Goal: Find specific page/section: Find specific page/section

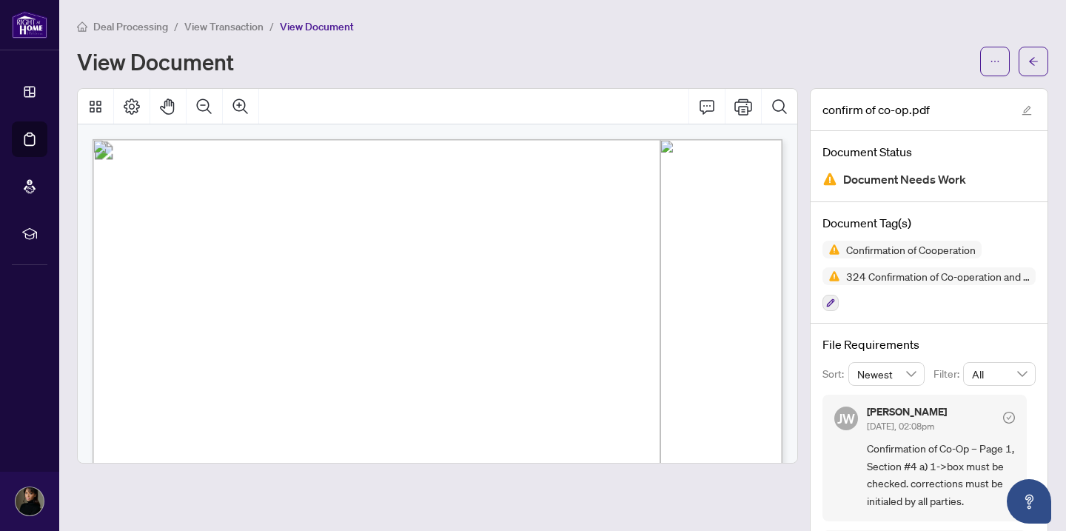
scroll to position [340, 0]
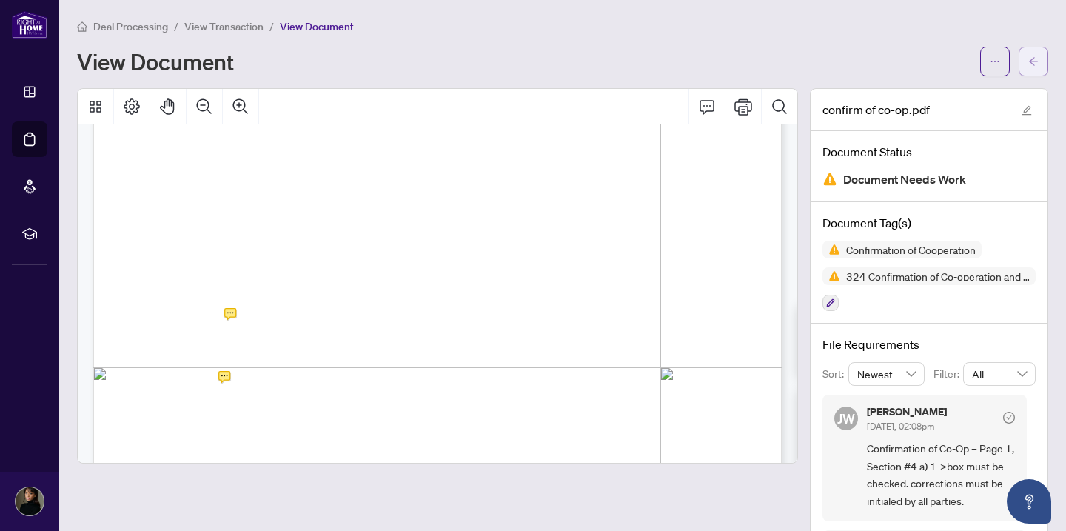
click at [1037, 57] on icon "arrow-left" at bounding box center [1033, 61] width 10 height 10
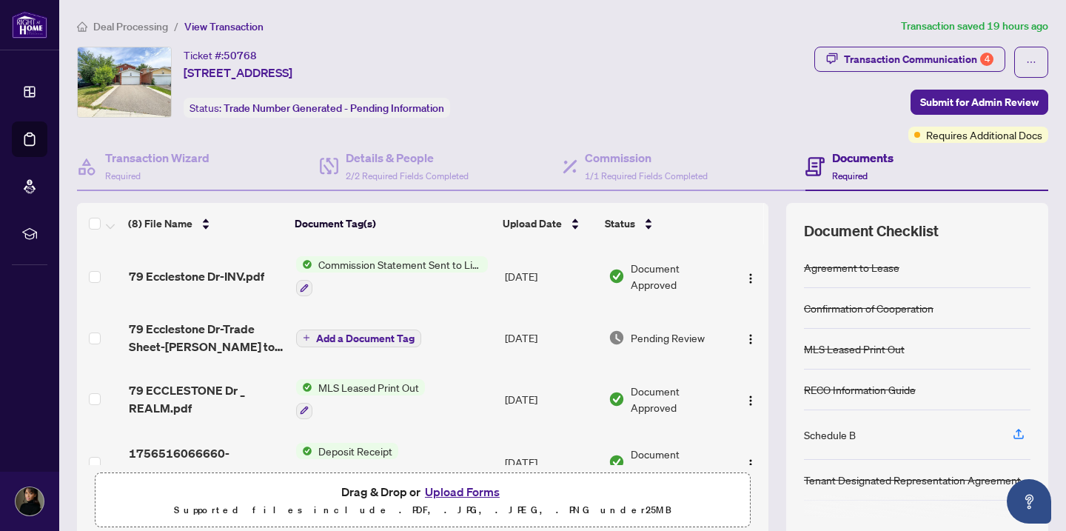
click at [403, 260] on span "Commission Statement Sent to Listing Brokerage" at bounding box center [399, 264] width 175 height 16
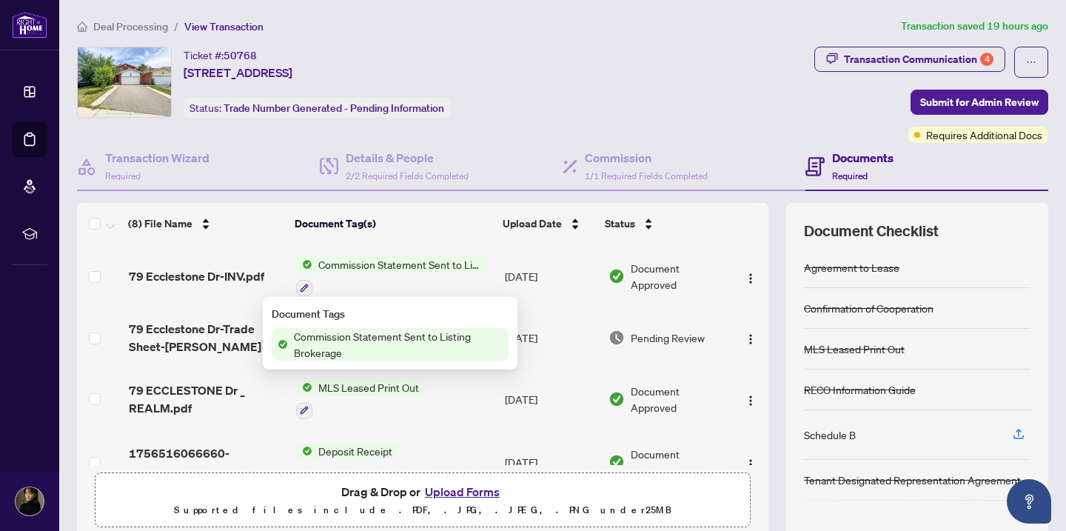
click at [369, 332] on span "Commission Statement Sent to Listing Brokerage" at bounding box center [398, 344] width 221 height 33
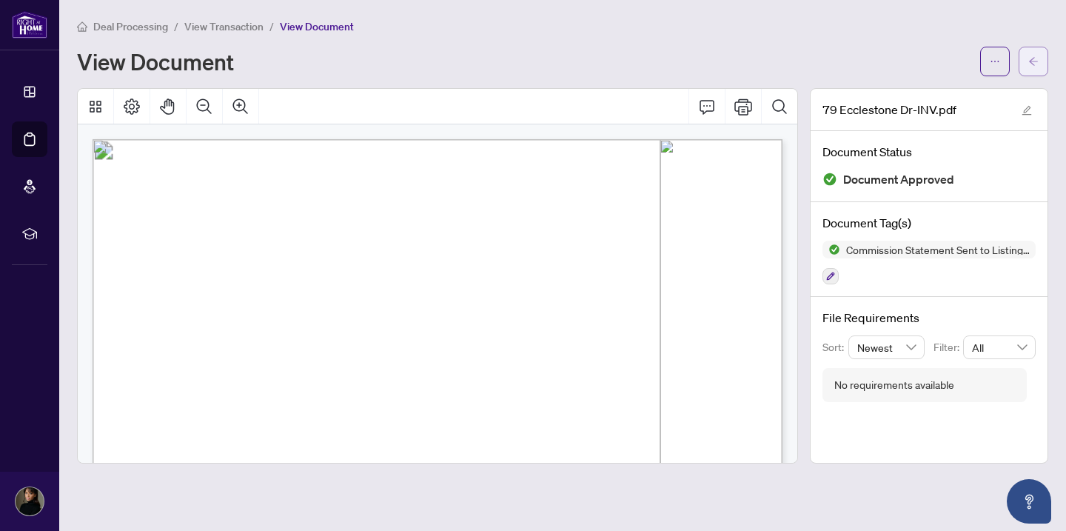
click at [1028, 55] on span "button" at bounding box center [1033, 62] width 10 height 24
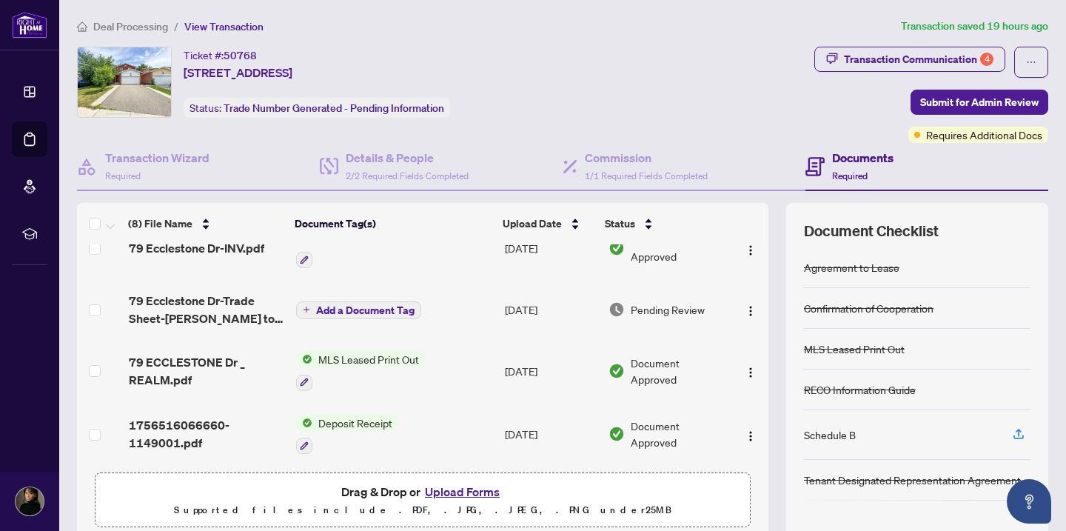
scroll to position [30, 0]
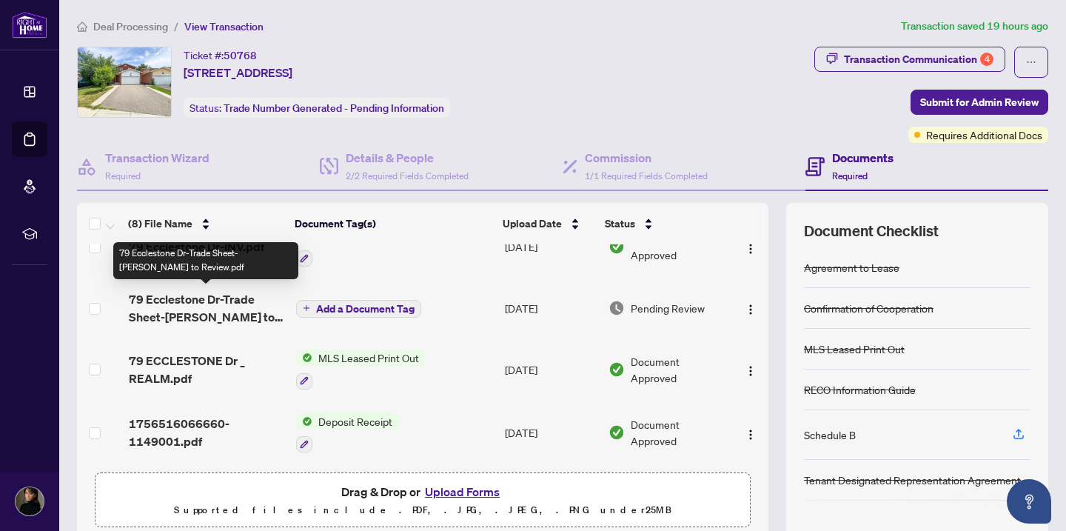
click at [242, 305] on span "79 Ecclestone Dr-Trade Sheet-[PERSON_NAME] to Review.pdf" at bounding box center [206, 308] width 155 height 36
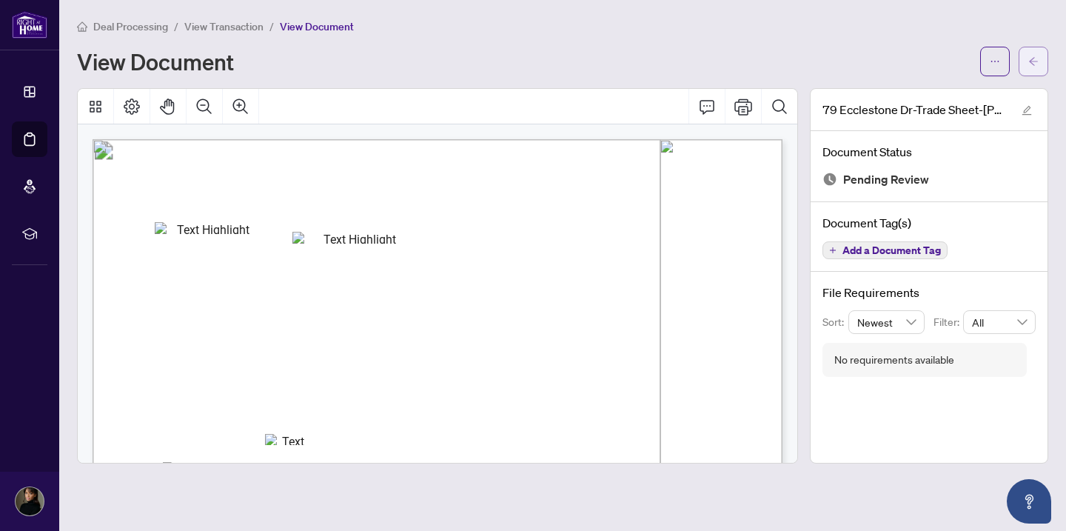
click at [1047, 67] on button "button" at bounding box center [1033, 62] width 30 height 30
